Goal: Task Accomplishment & Management: Manage account settings

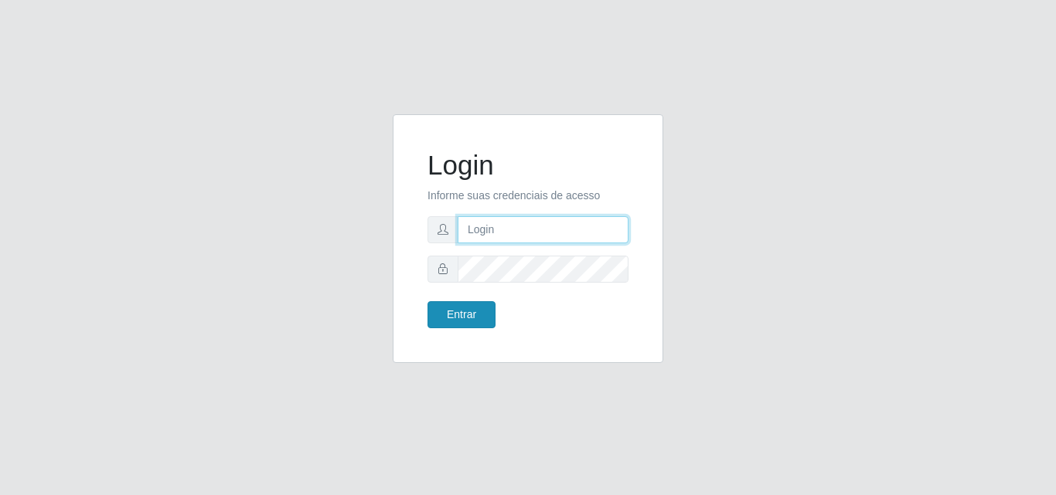
type input "analucia@cestao"
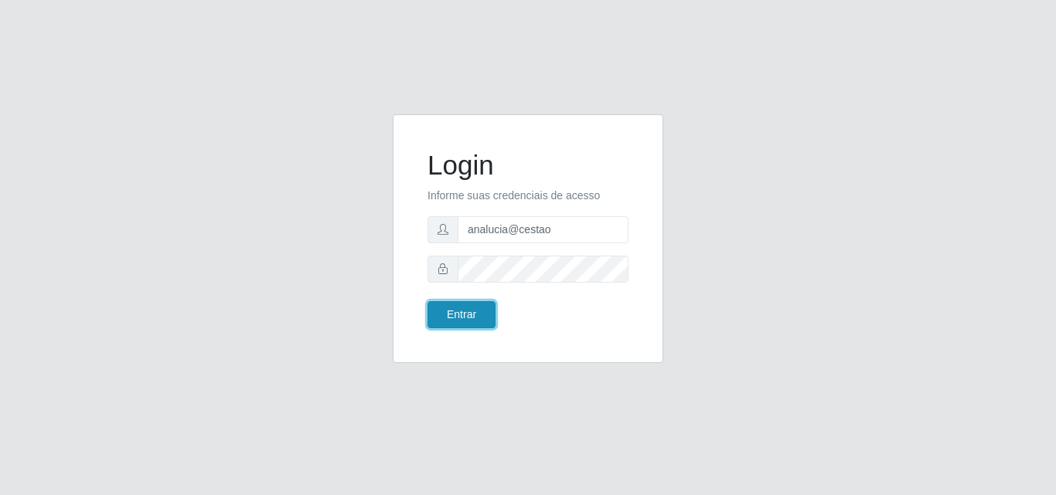
click at [474, 325] on button "Entrar" at bounding box center [461, 314] width 68 height 27
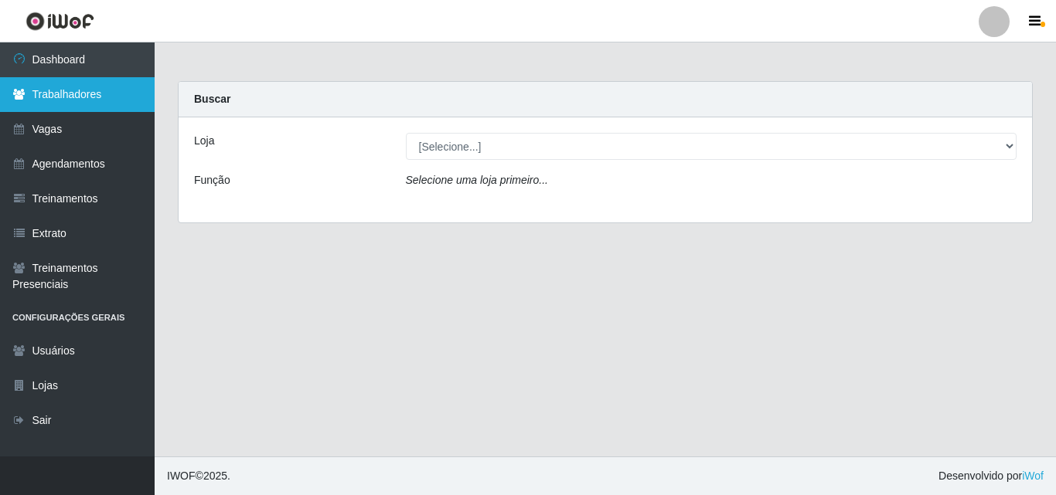
click at [87, 83] on link "Trabalhadores" at bounding box center [77, 94] width 155 height 35
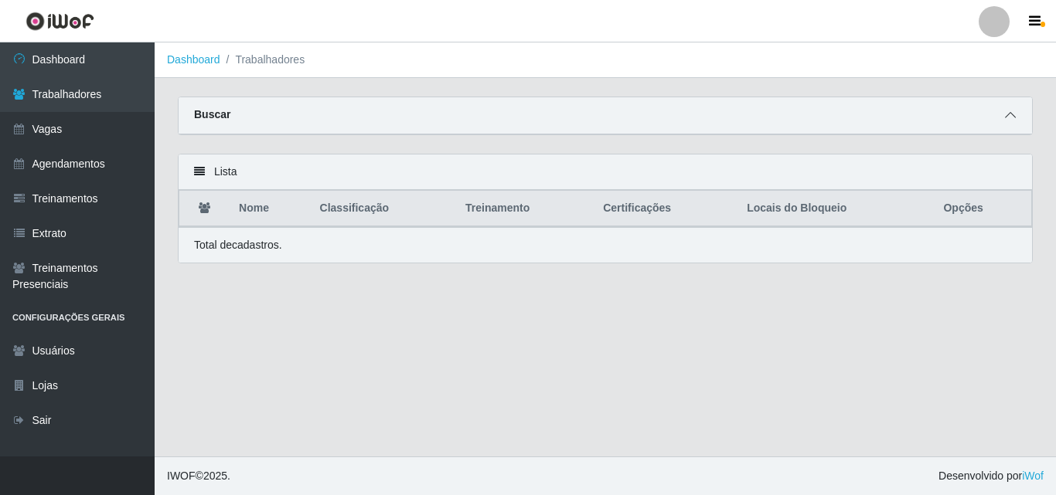
click at [1013, 119] on icon at bounding box center [1010, 115] width 11 height 11
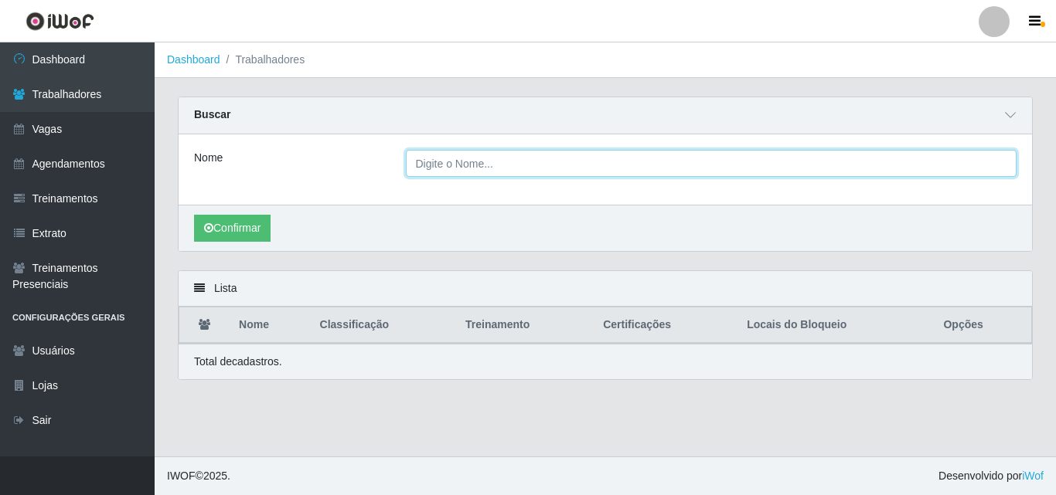
click at [445, 164] on input "Nome" at bounding box center [711, 163] width 611 height 27
type input "EGIDIA"
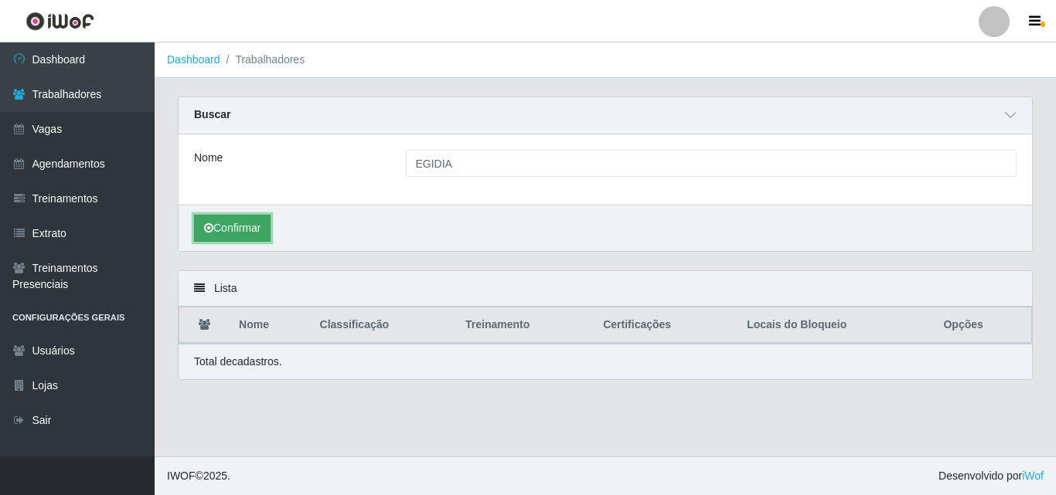
click at [251, 222] on button "Confirmar" at bounding box center [232, 228] width 77 height 27
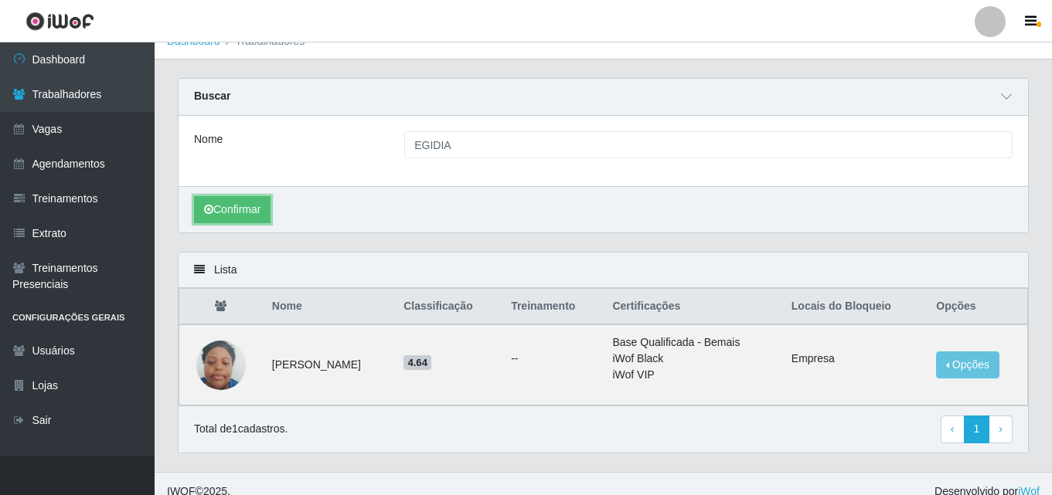
scroll to position [35, 0]
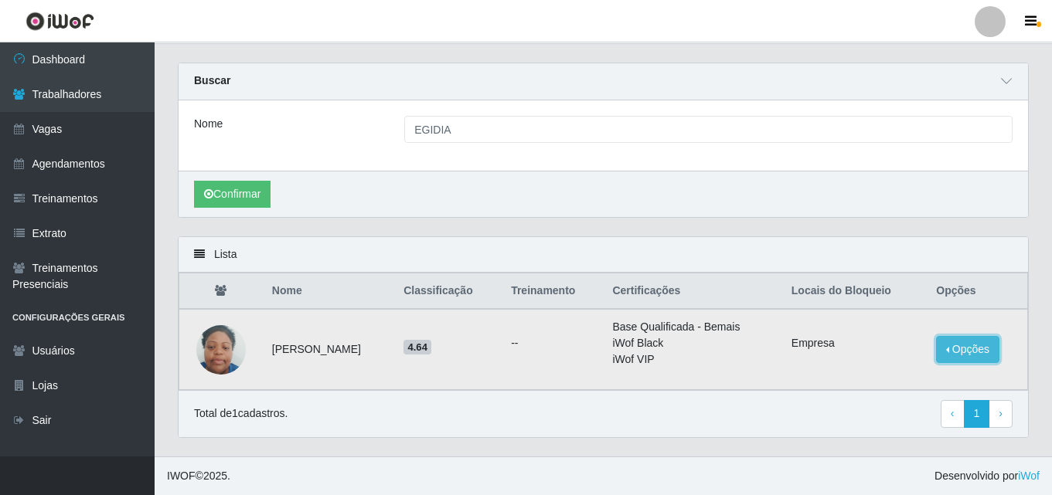
click at [980, 348] on button "Opções" at bounding box center [967, 349] width 63 height 27
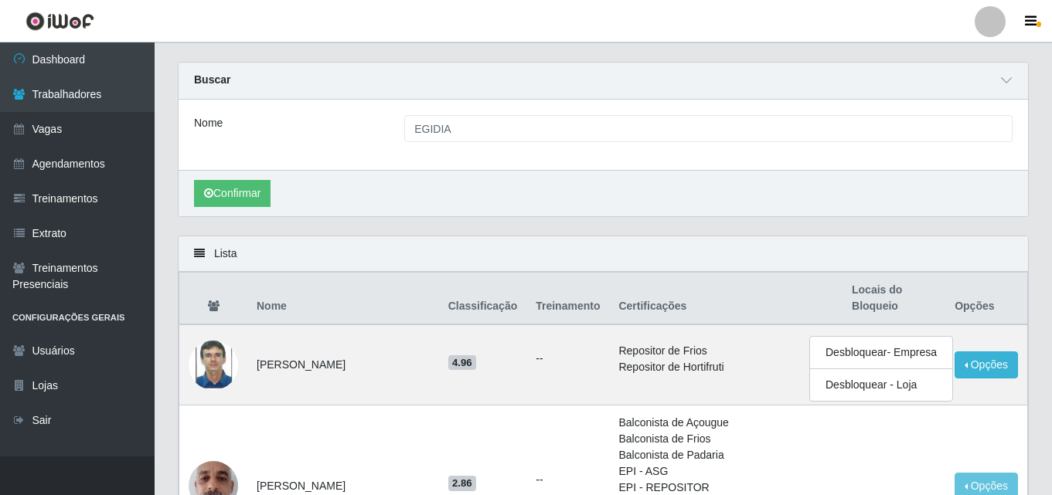
click at [771, 194] on div "Confirmar" at bounding box center [604, 193] width 850 height 46
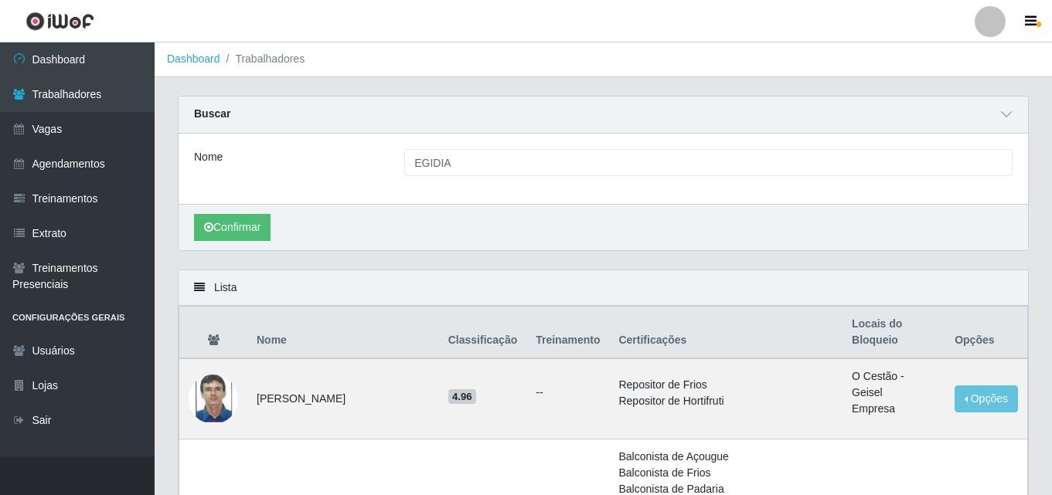
scroll to position [0, 0]
click at [245, 231] on button "Confirmar" at bounding box center [232, 228] width 77 height 27
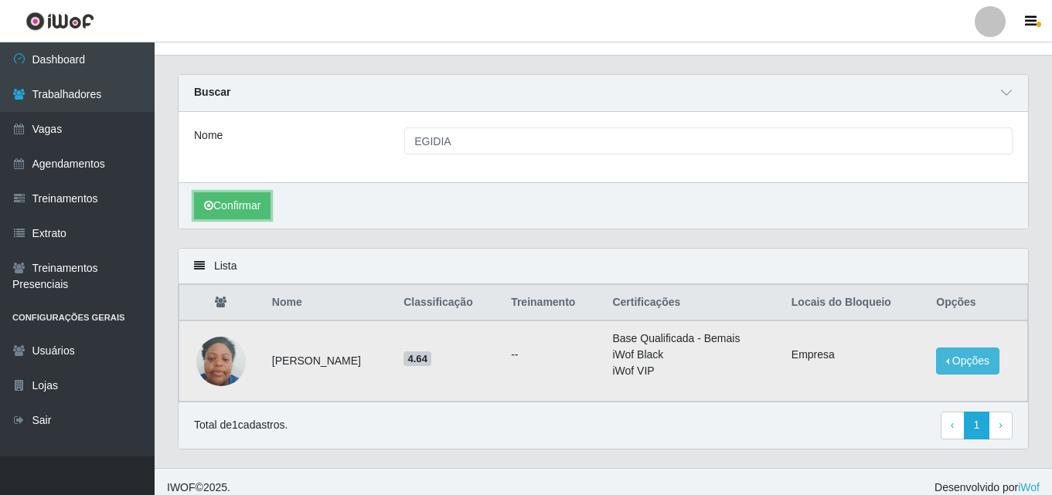
scroll to position [35, 0]
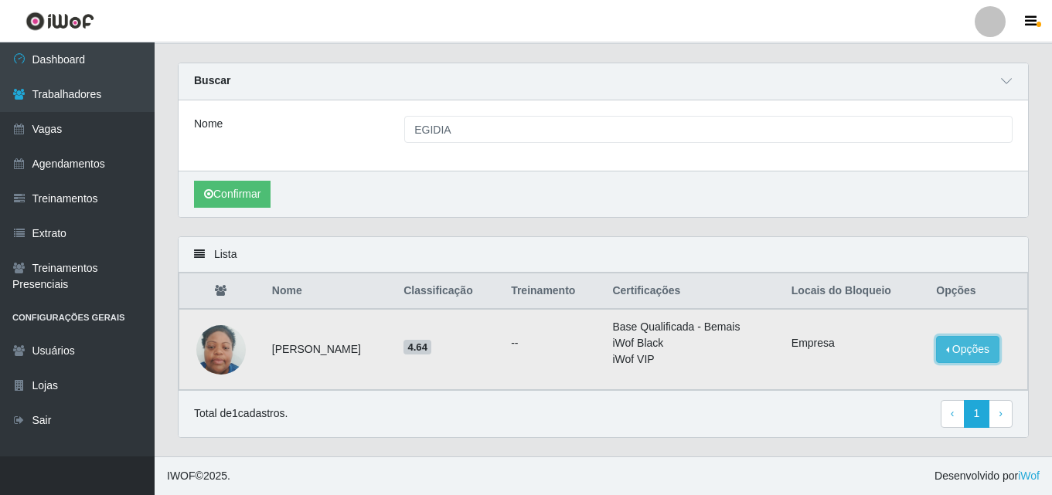
click at [980, 347] on button "Opções" at bounding box center [967, 349] width 63 height 27
